Goal: Navigation & Orientation: Find specific page/section

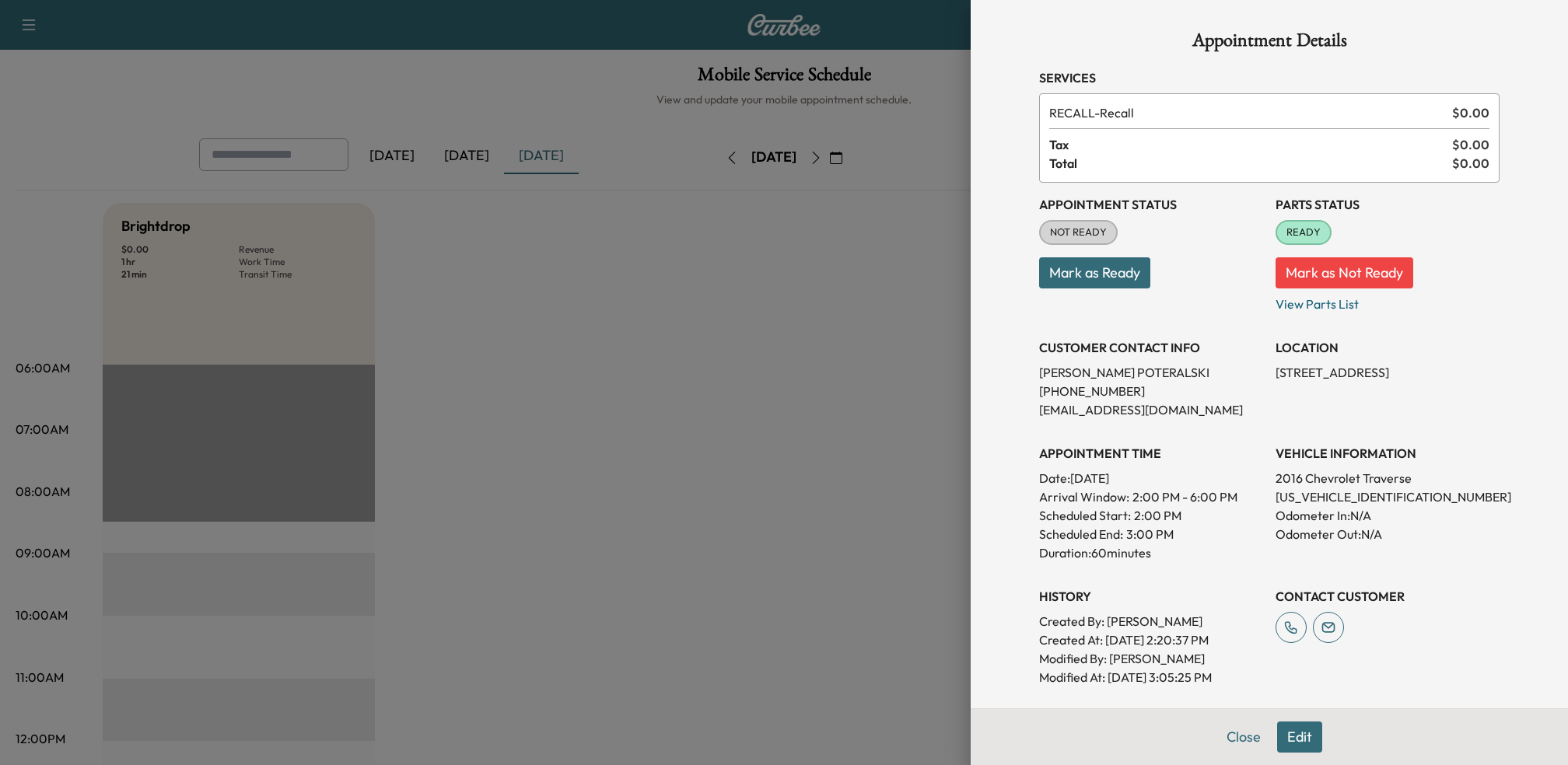
scroll to position [343, 0]
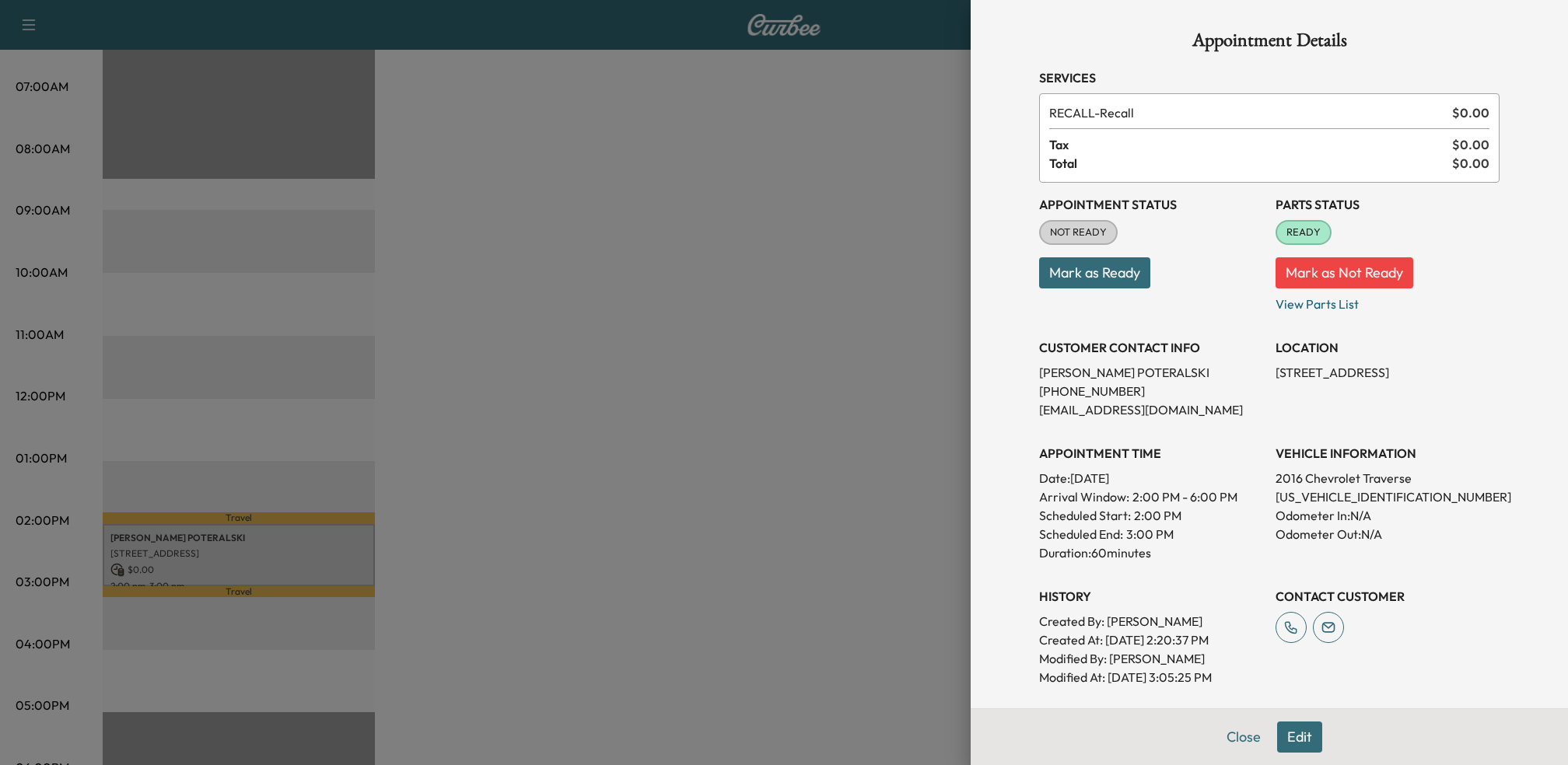
click at [787, 451] on div at bounding box center [784, 382] width 1568 height 765
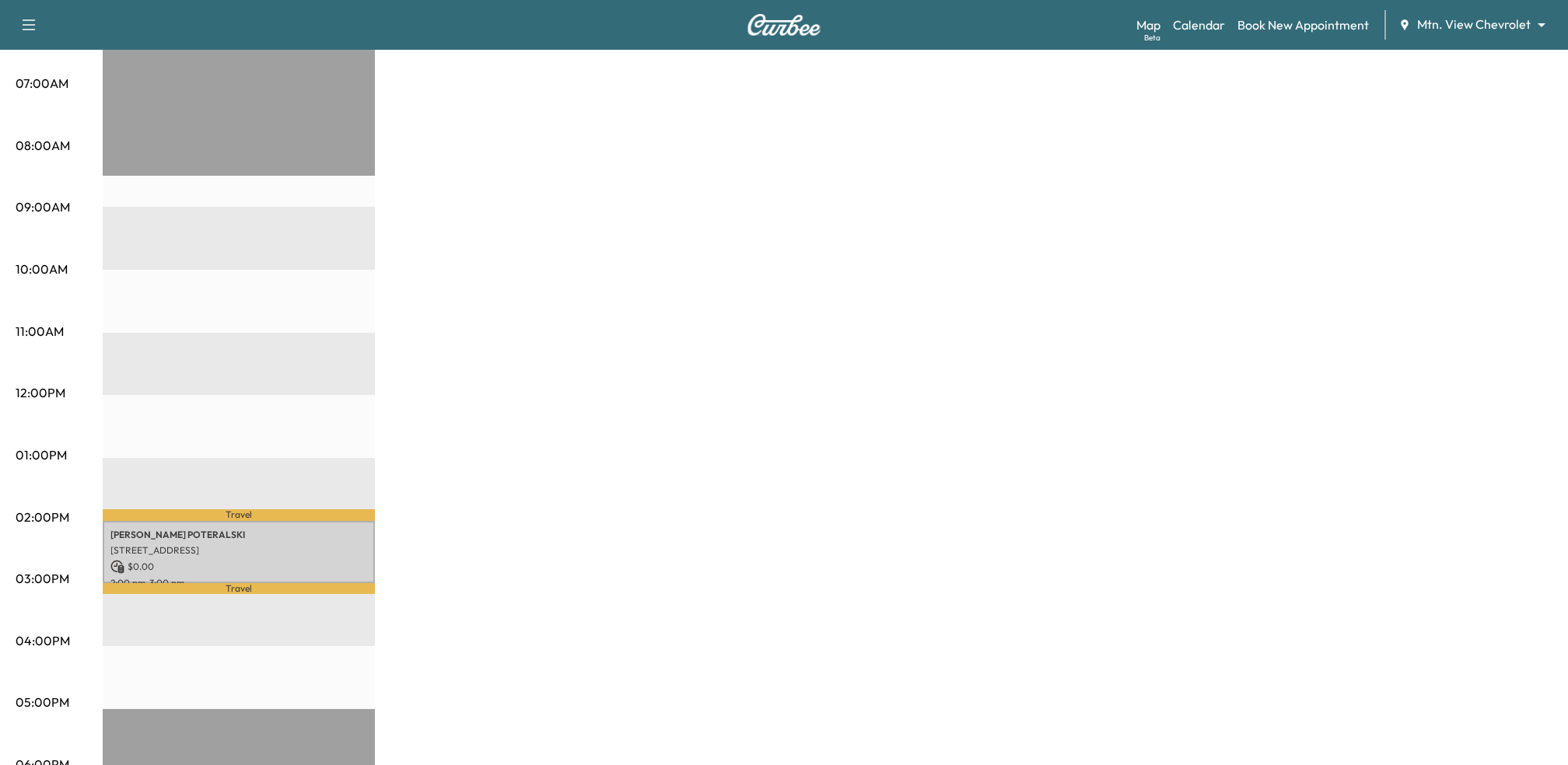
scroll to position [366, 0]
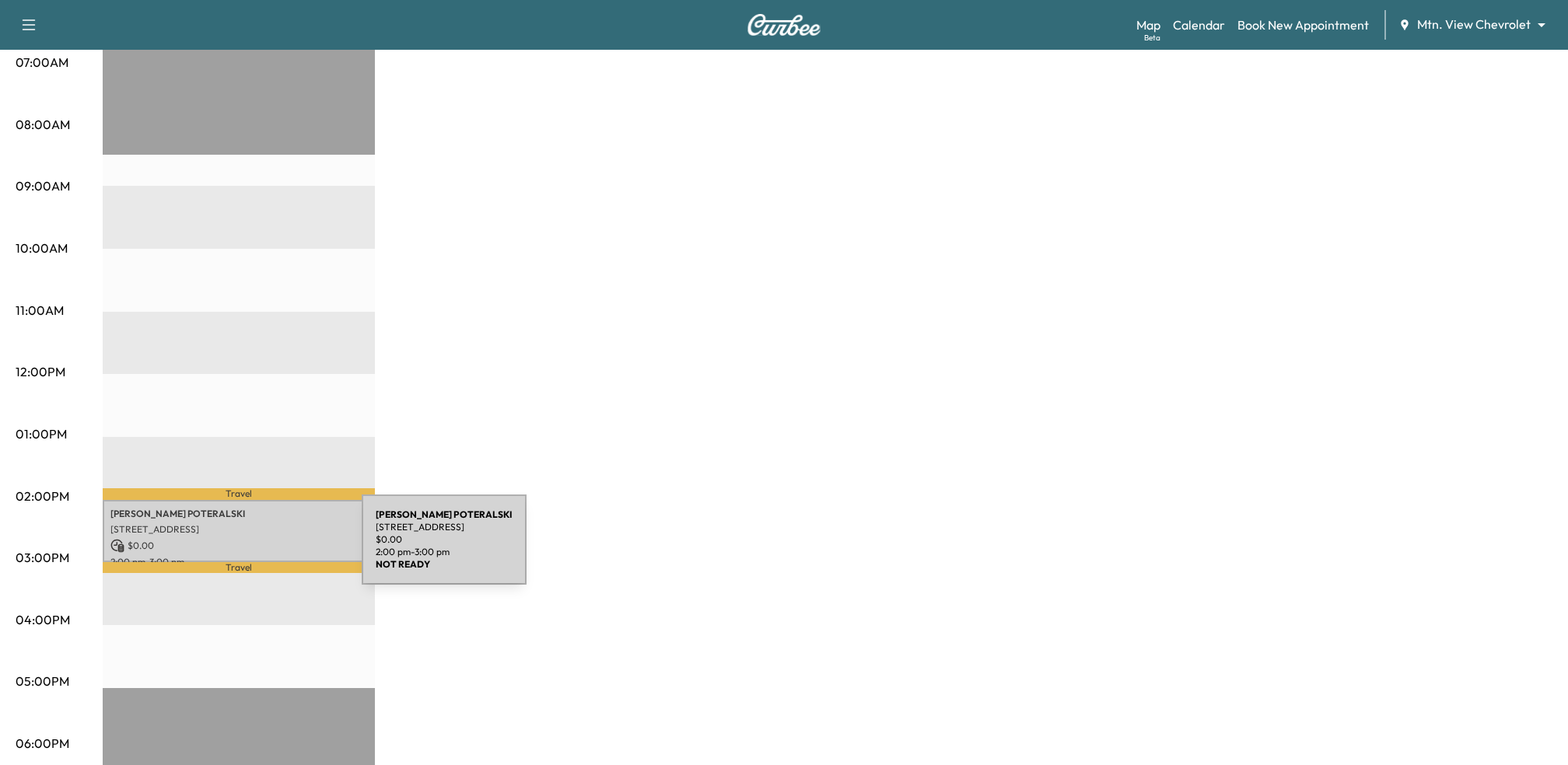
click at [245, 548] on p "$ 0.00" at bounding box center [239, 545] width 256 height 14
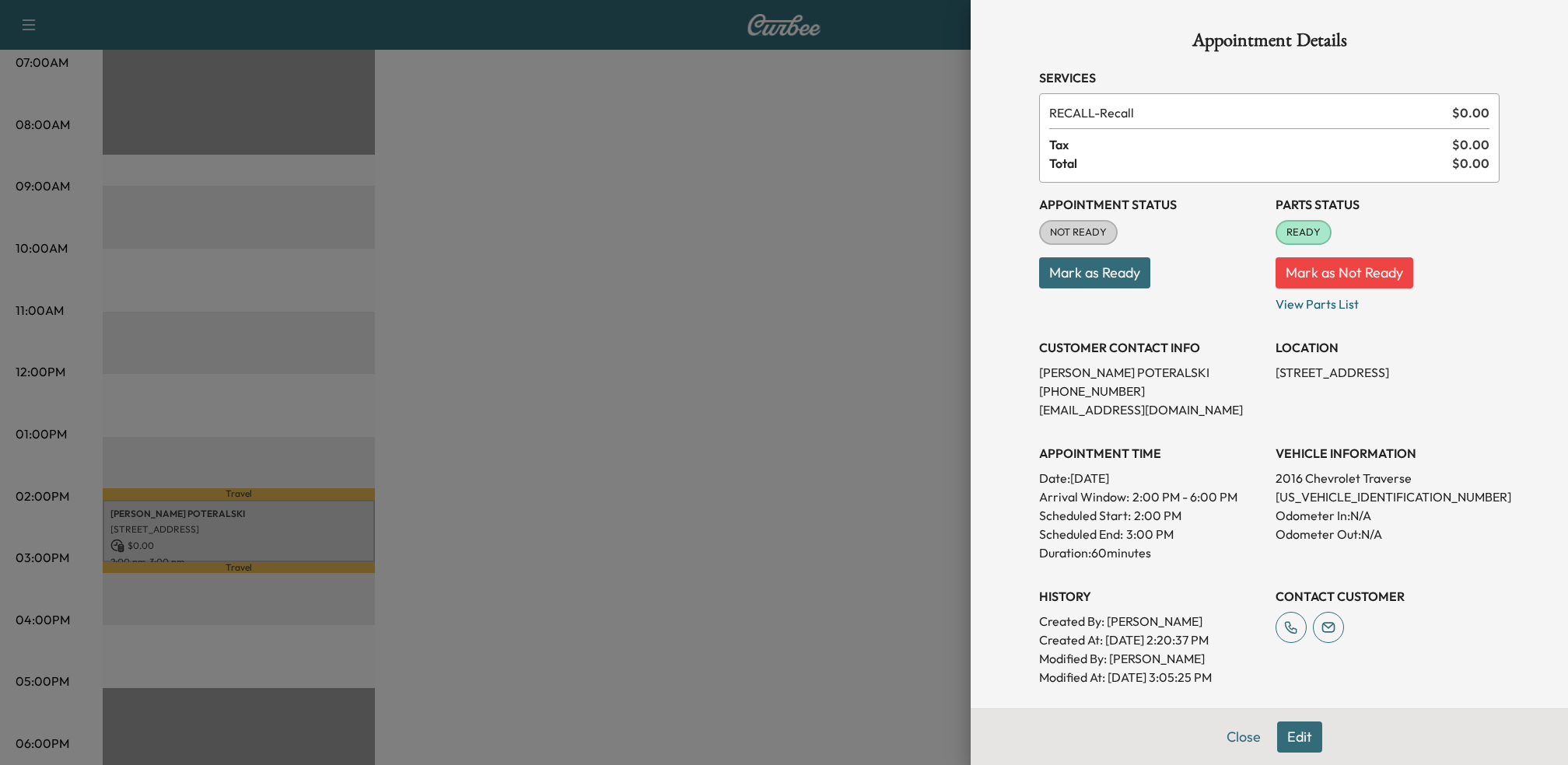
click at [779, 437] on div at bounding box center [784, 382] width 1568 height 765
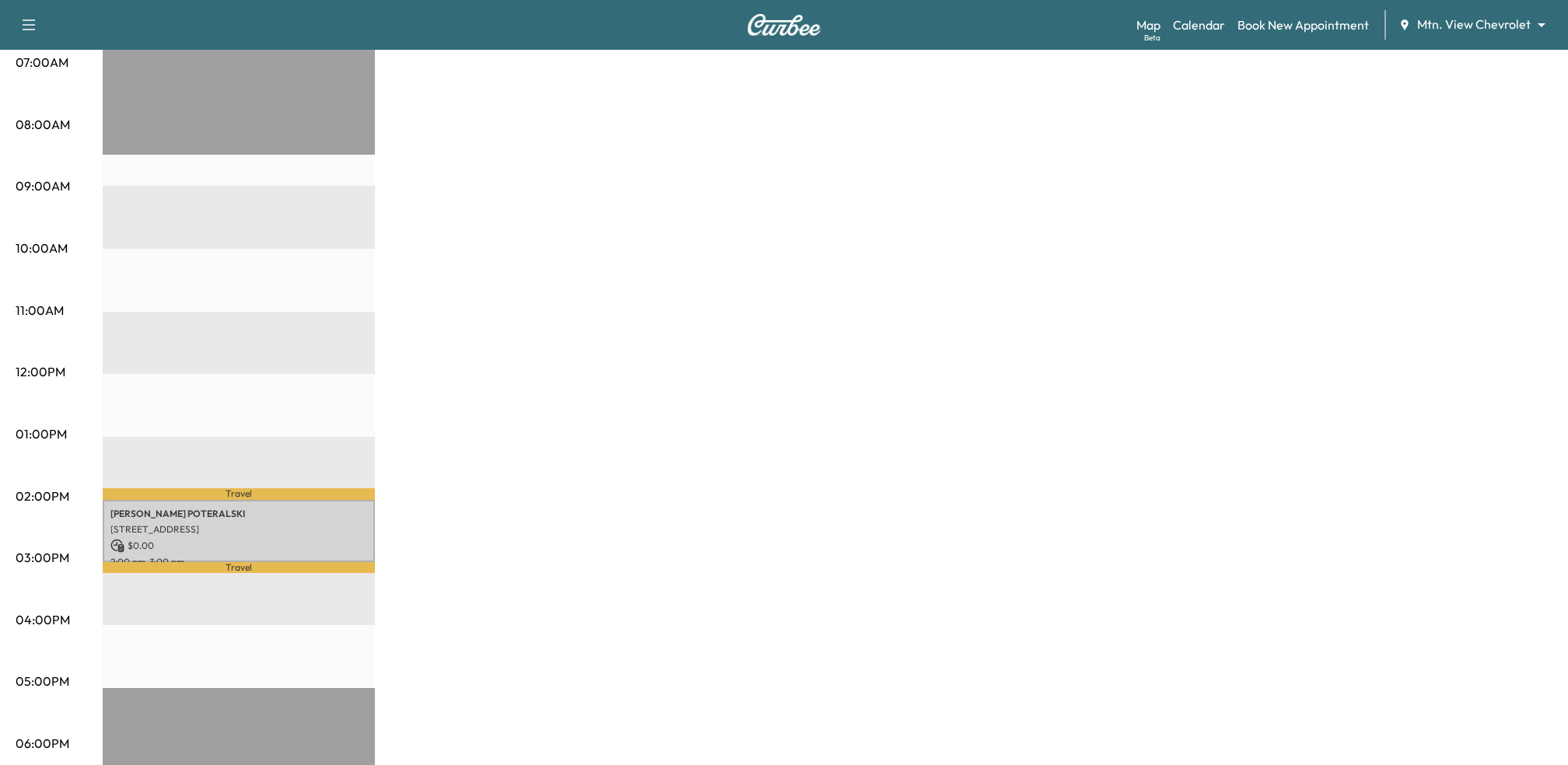
scroll to position [0, 0]
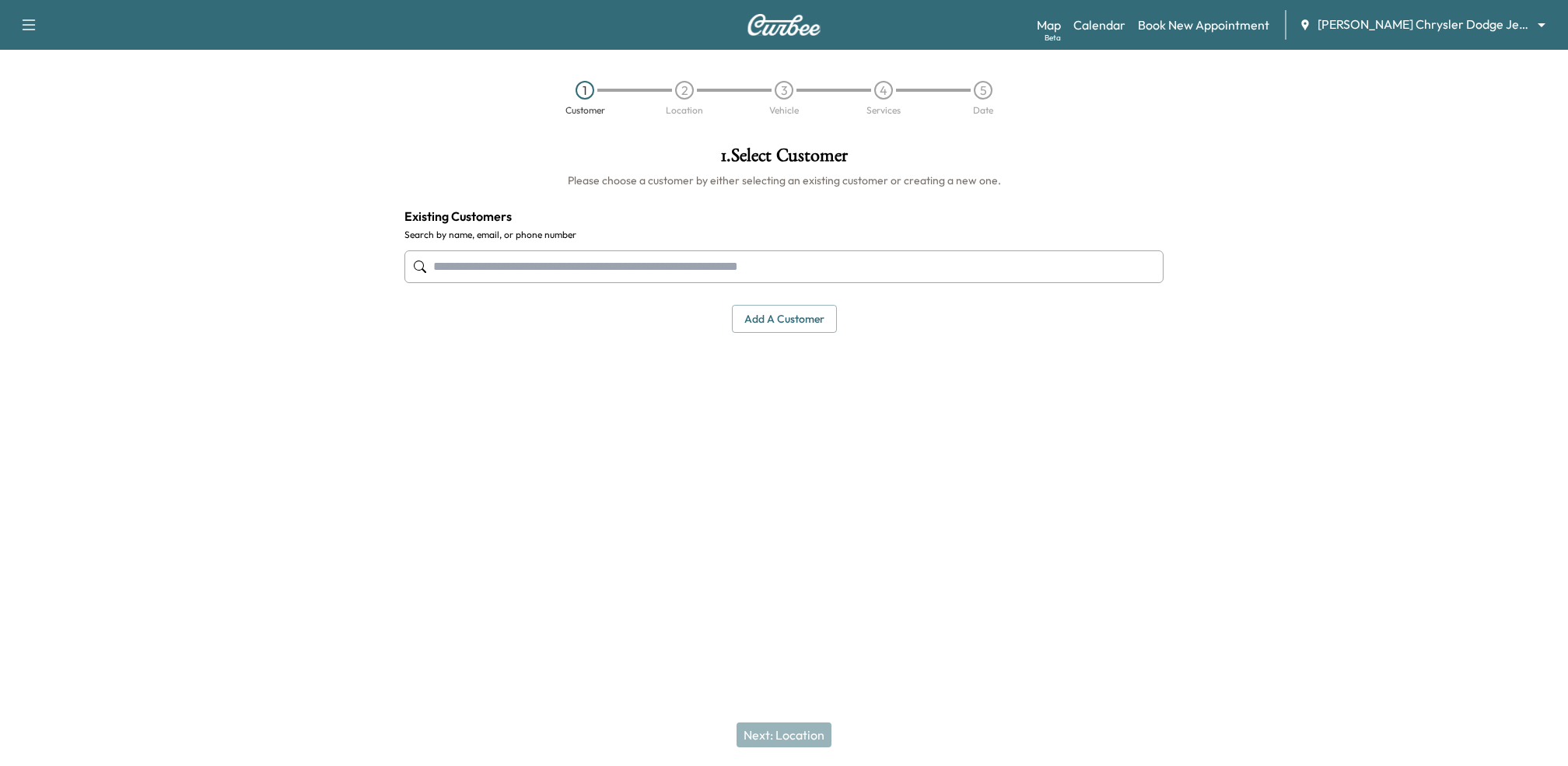
click at [1395, 19] on body "Support Log Out Map Beta Calendar Book New Appointment McPeek's Chrysler Dodge …" at bounding box center [784, 383] width 1568 height 766
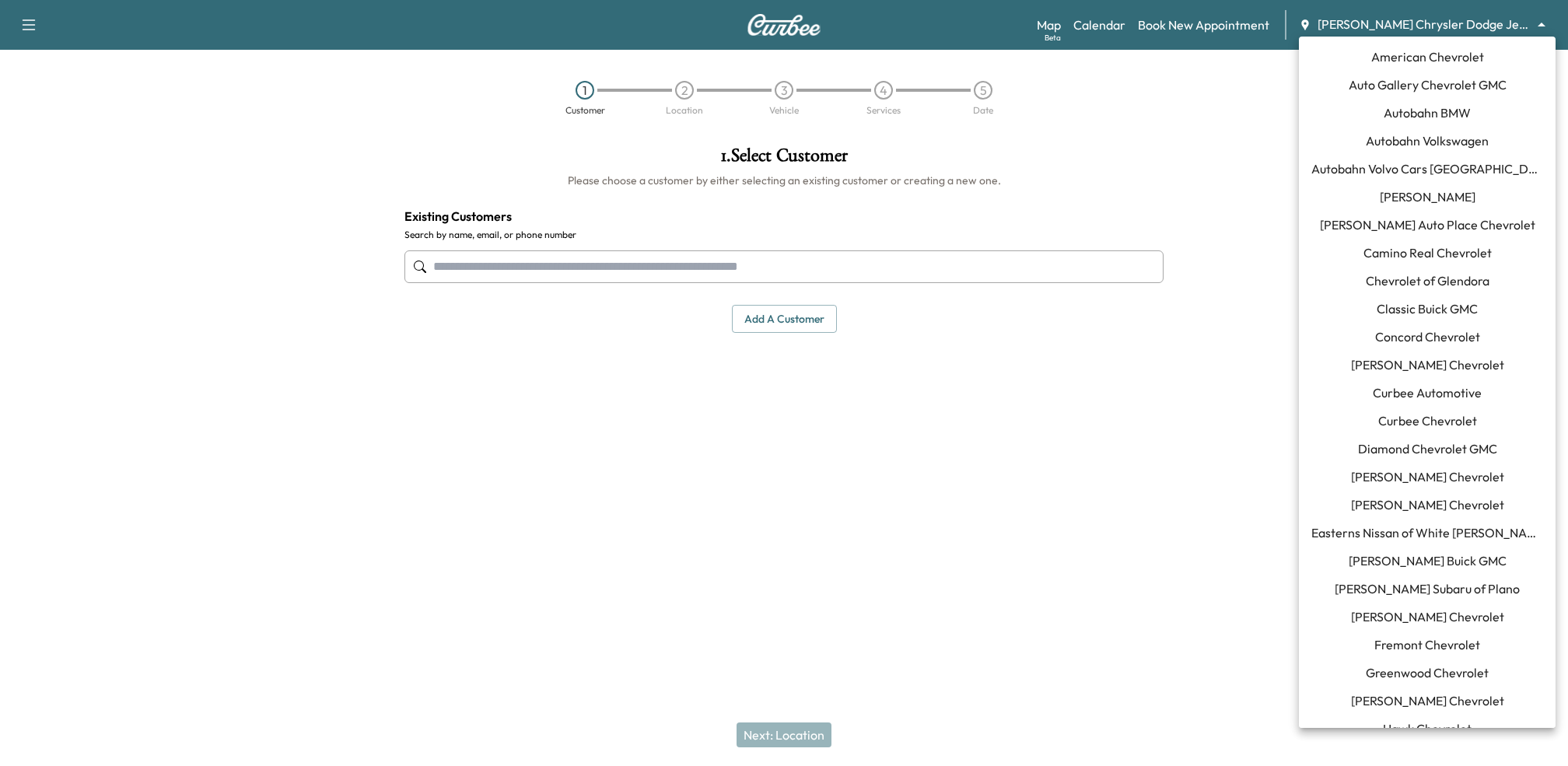
scroll to position [738, 0]
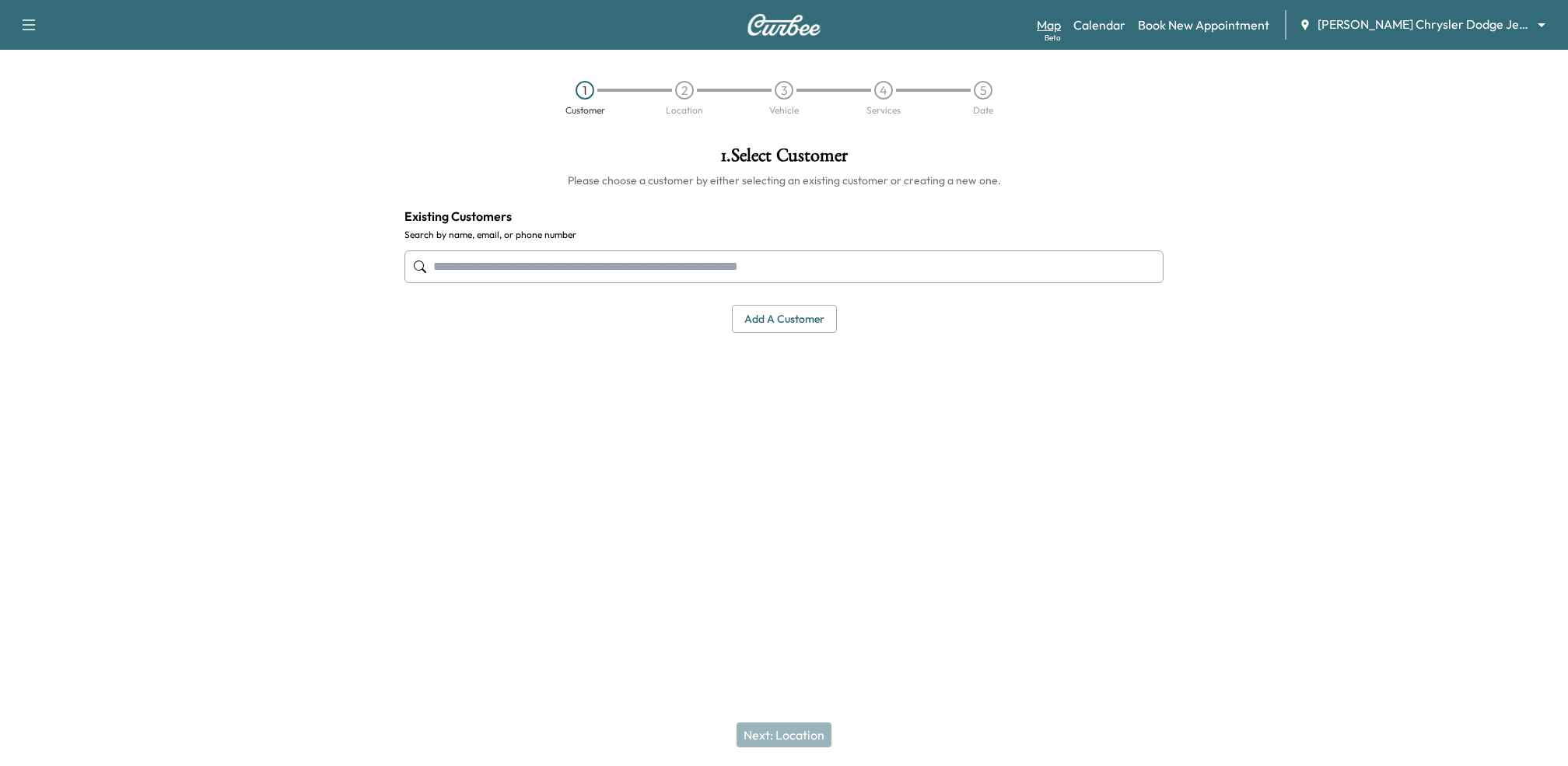
click at [1050, 27] on link "Map Beta" at bounding box center [1049, 24] width 24 height 19
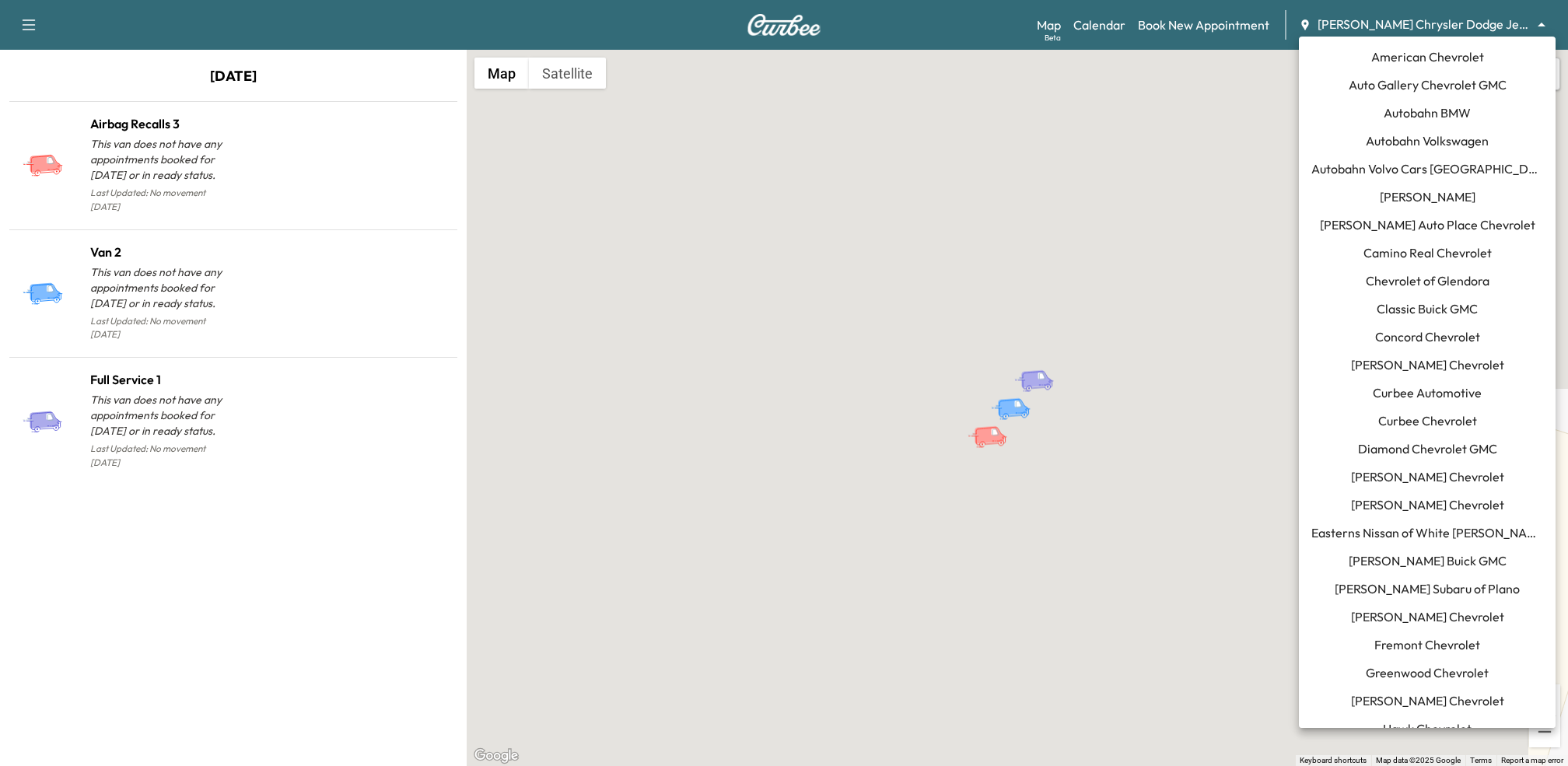
click at [1518, 25] on body "Support Log Out Map Beta Calendar Book New Appointment McPeek's Chrysler Dodge …" at bounding box center [784, 383] width 1568 height 766
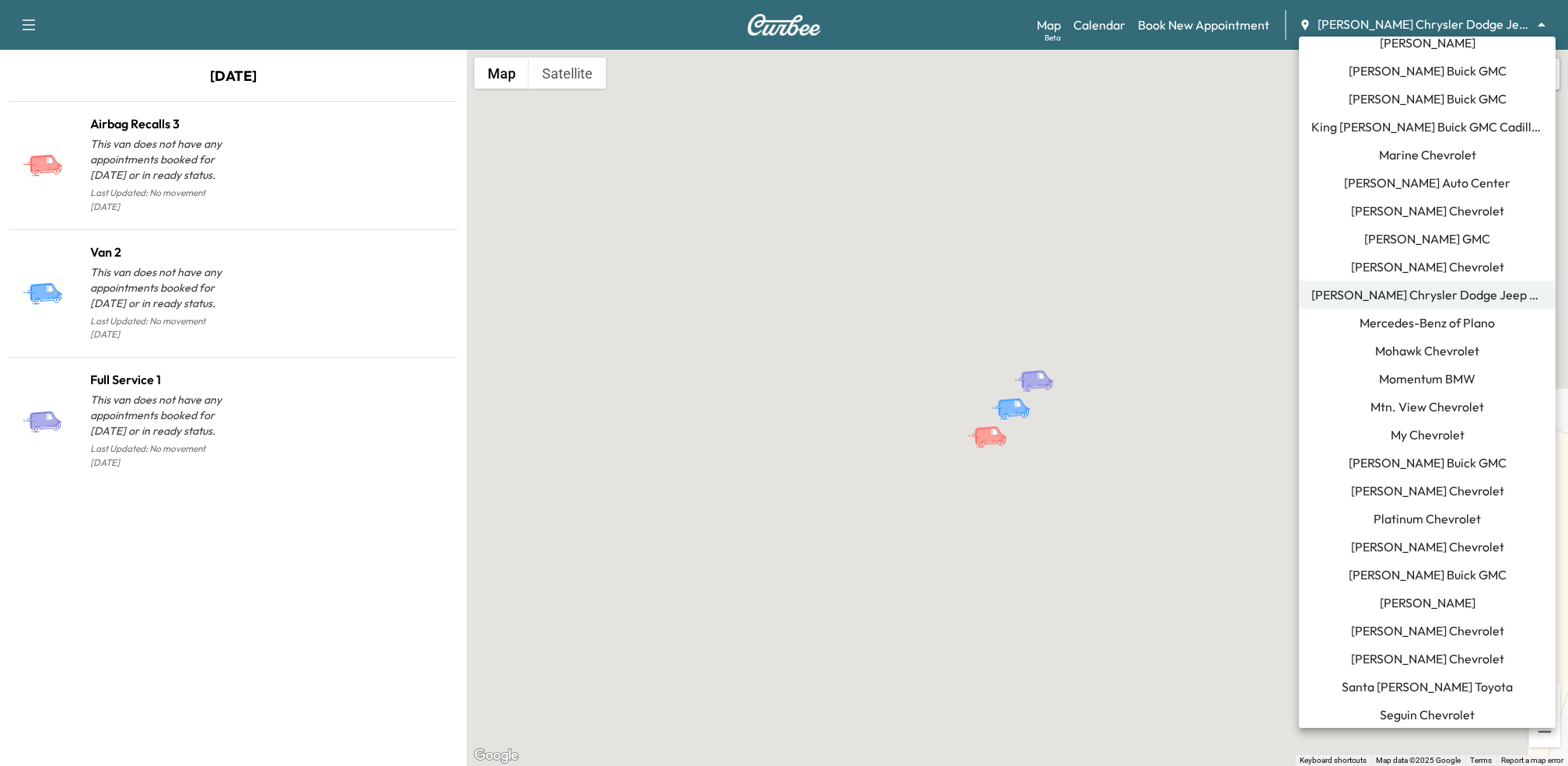
scroll to position [828, 0]
click at [1404, 407] on span "Mtn. View Chevrolet" at bounding box center [1427, 405] width 114 height 19
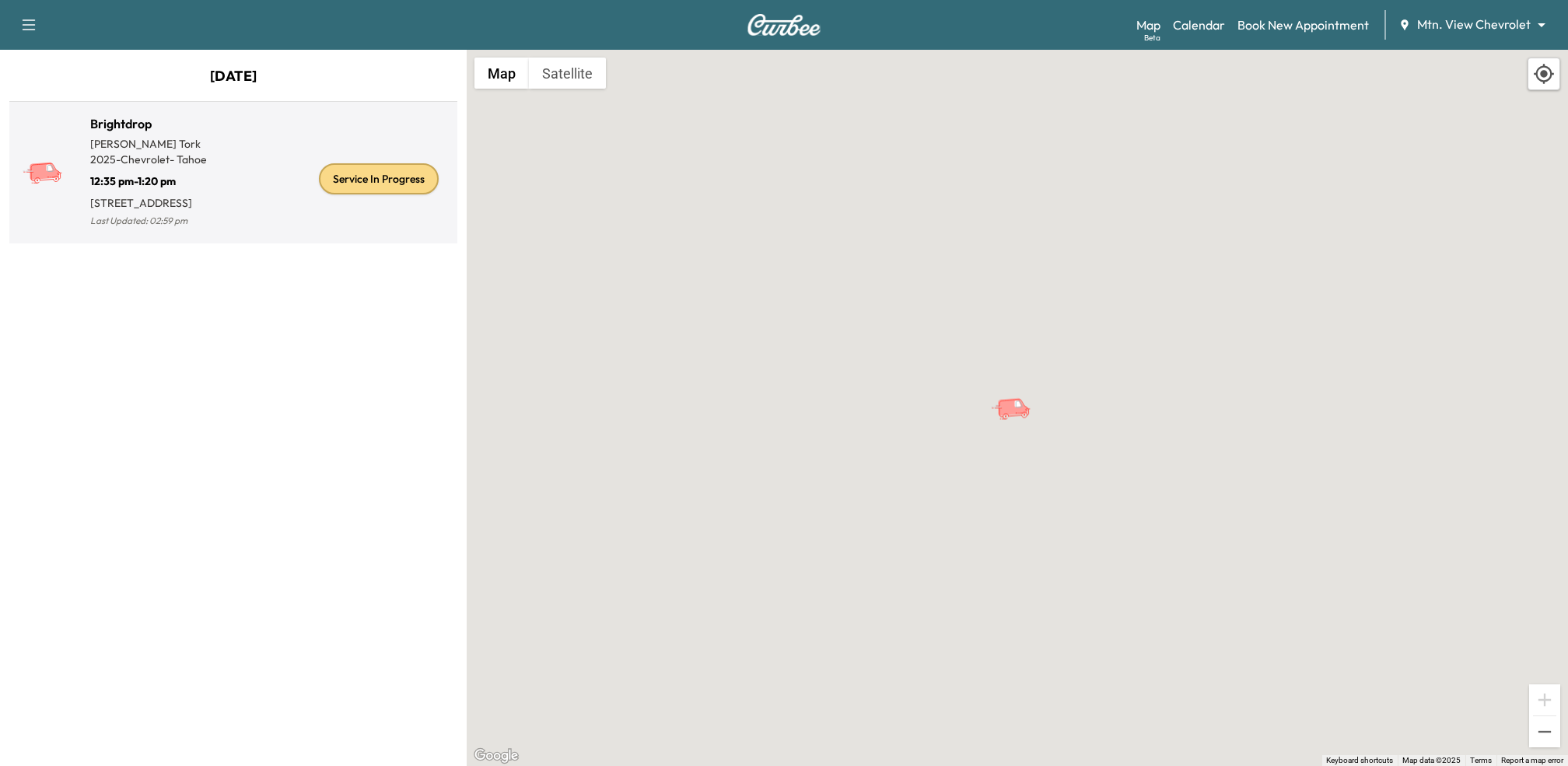
click at [201, 196] on p "[STREET_ADDRESS]" at bounding box center [162, 200] width 143 height 22
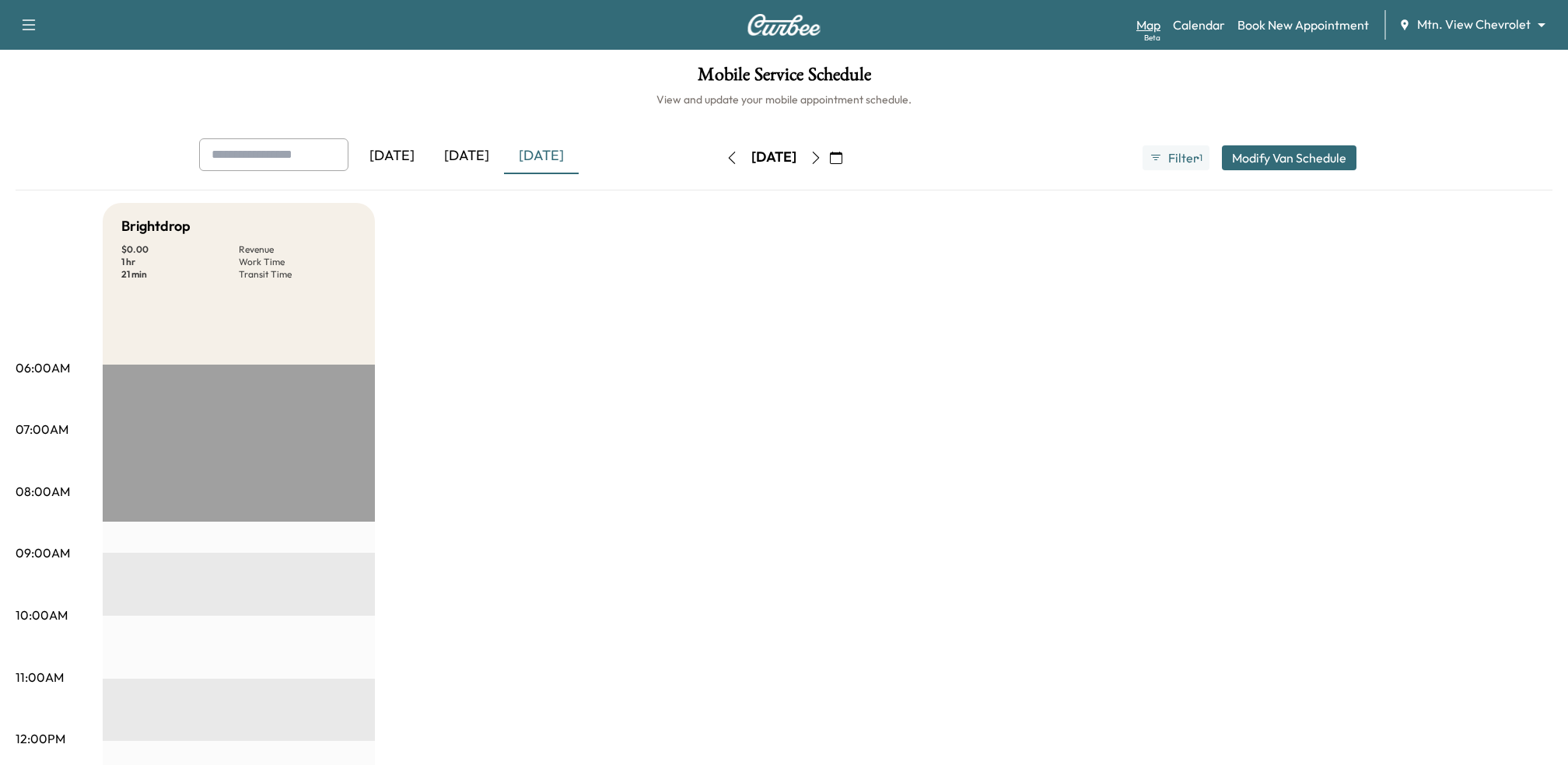
click at [1152, 26] on link "Map Beta" at bounding box center [1148, 24] width 24 height 19
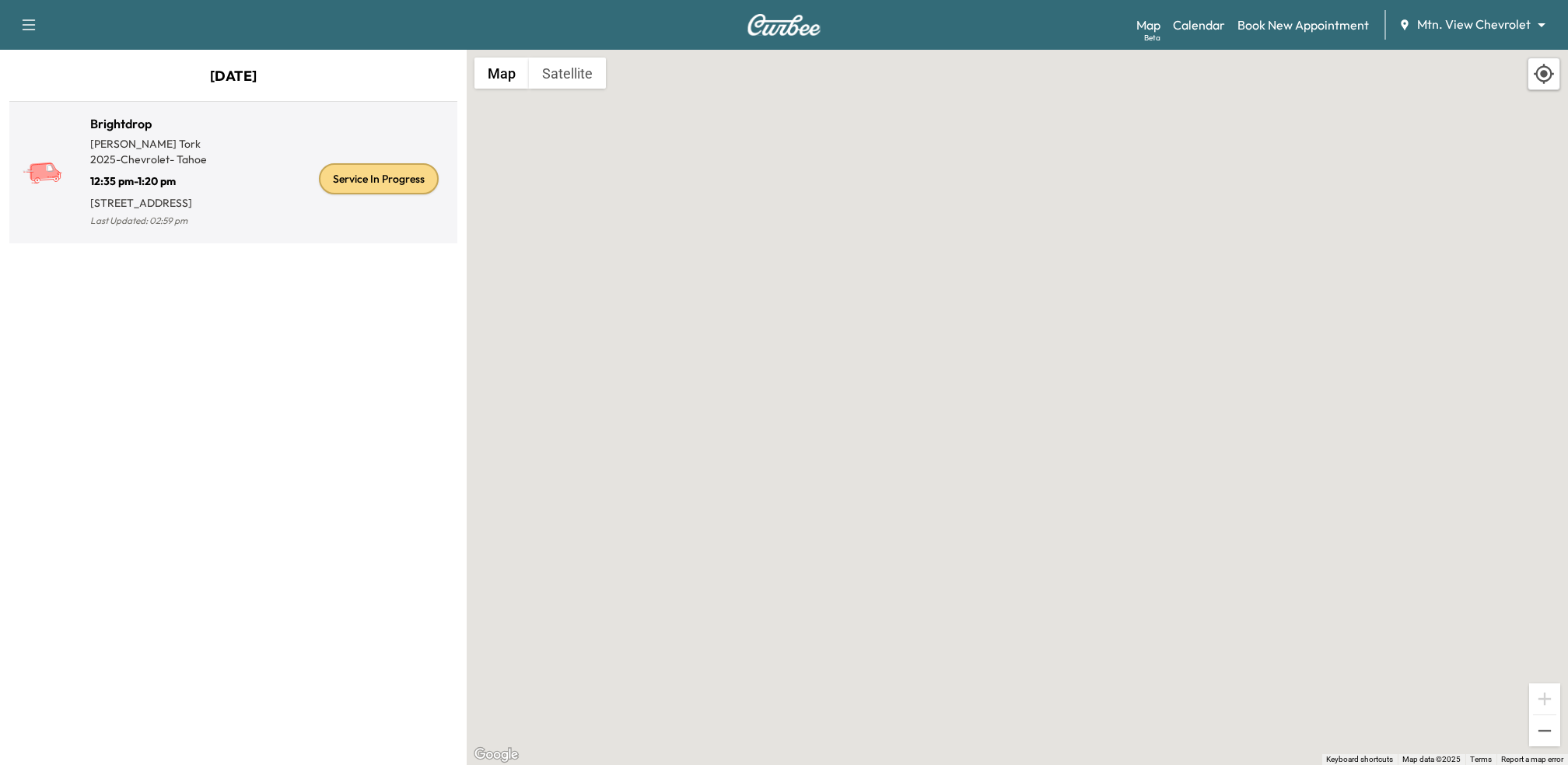
click at [248, 201] on div "Service In Progress" at bounding box center [342, 179] width 217 height 104
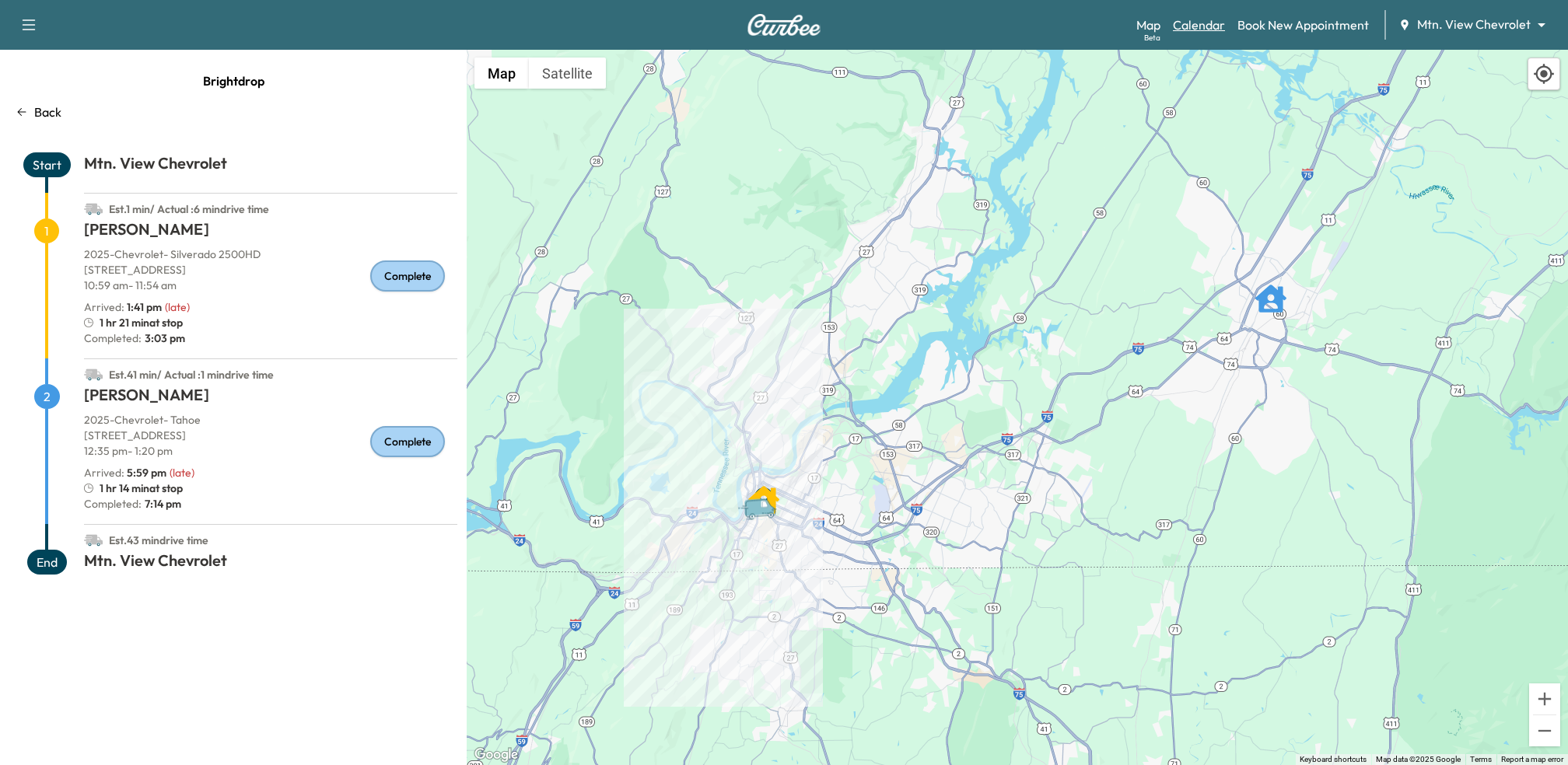
click at [1216, 25] on link "Calendar" at bounding box center [1199, 24] width 52 height 19
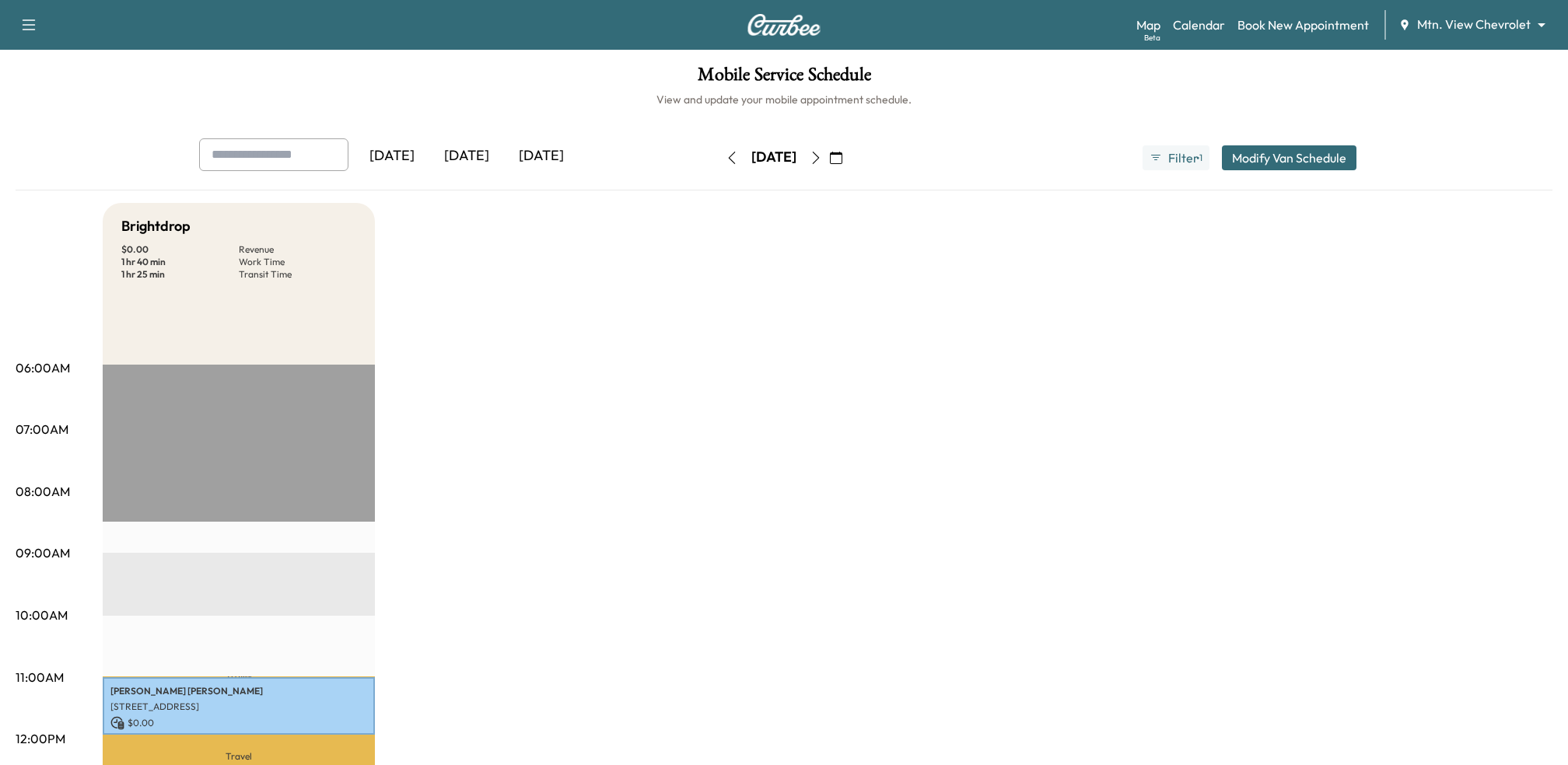
click at [822, 155] on icon "button" at bounding box center [815, 158] width 13 height 13
